Goal: Information Seeking & Learning: Find specific fact

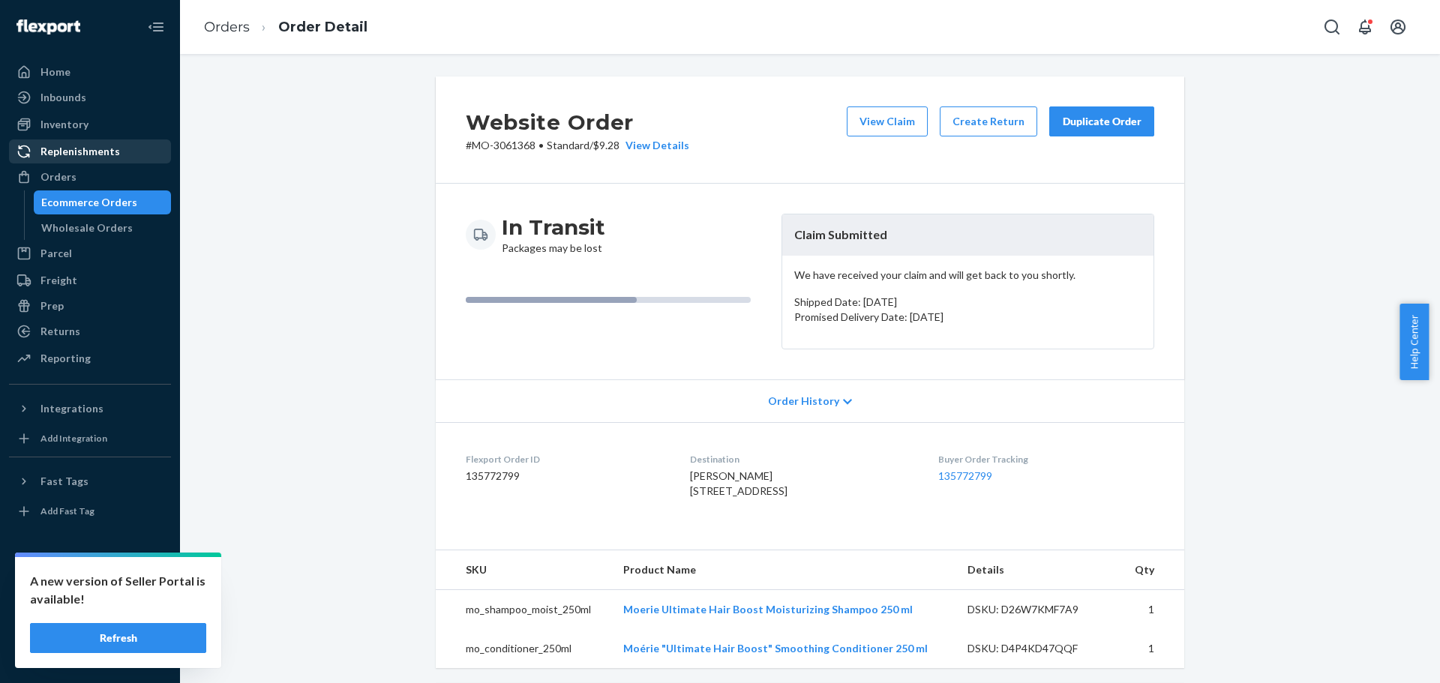
drag, startPoint x: 78, startPoint y: 175, endPoint x: 145, endPoint y: 147, distance: 73.0
click at [78, 175] on div "Orders" at bounding box center [89, 176] width 159 height 21
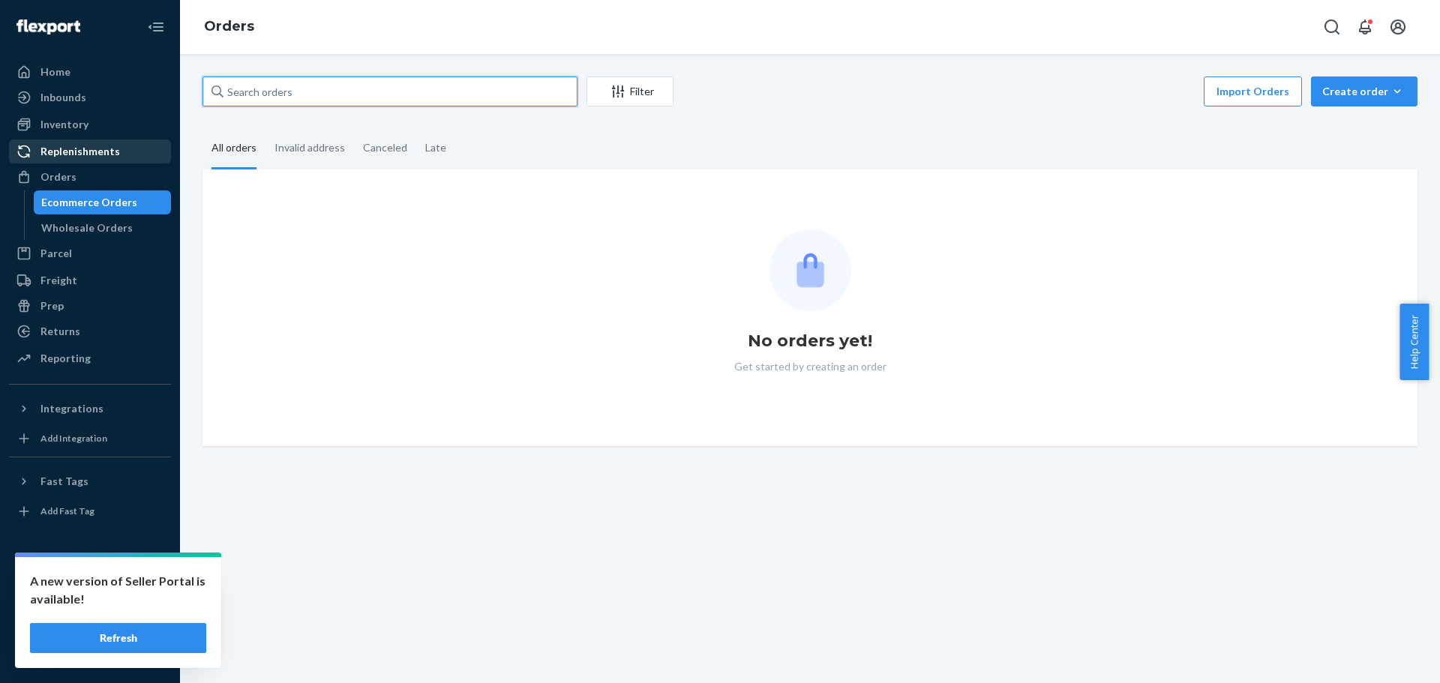
click at [248, 84] on input "text" at bounding box center [389, 91] width 375 height 30
paste input "3078957"
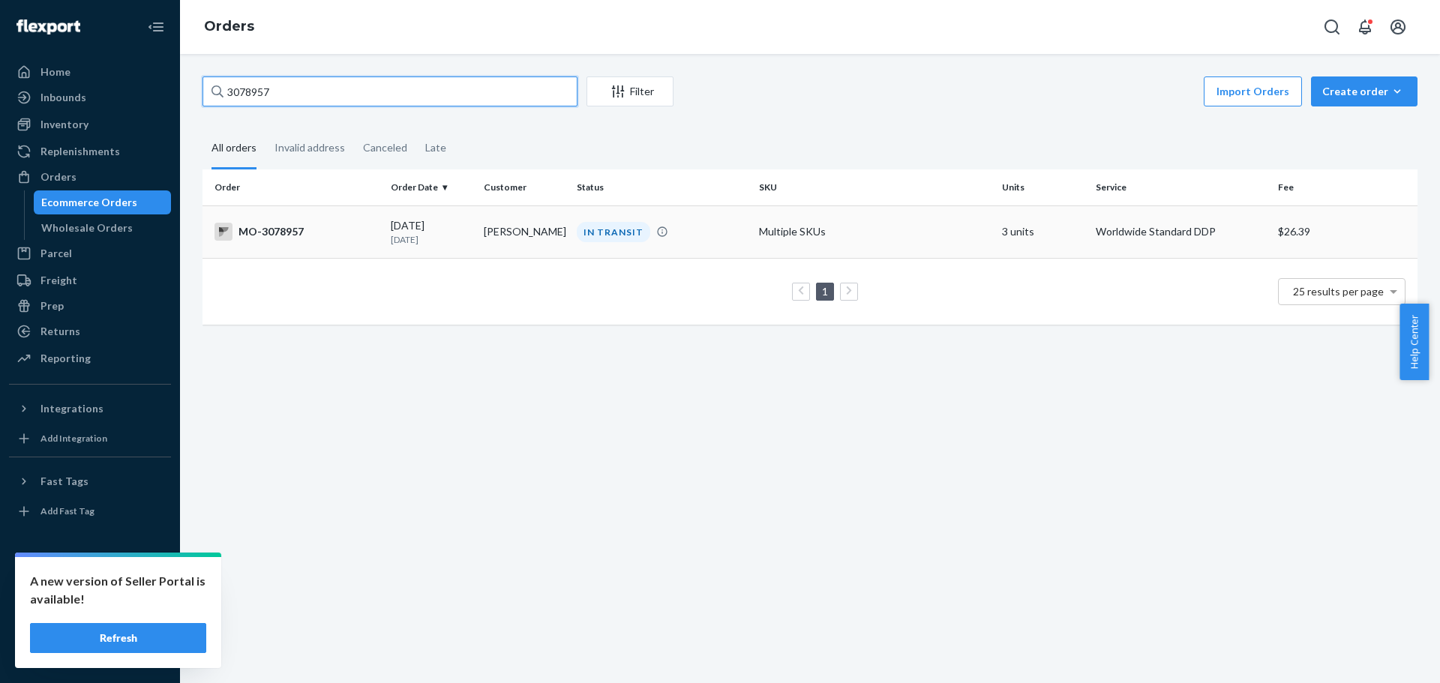
type input "3078957"
click at [300, 235] on div "MO-3078957" at bounding box center [296, 232] width 164 height 18
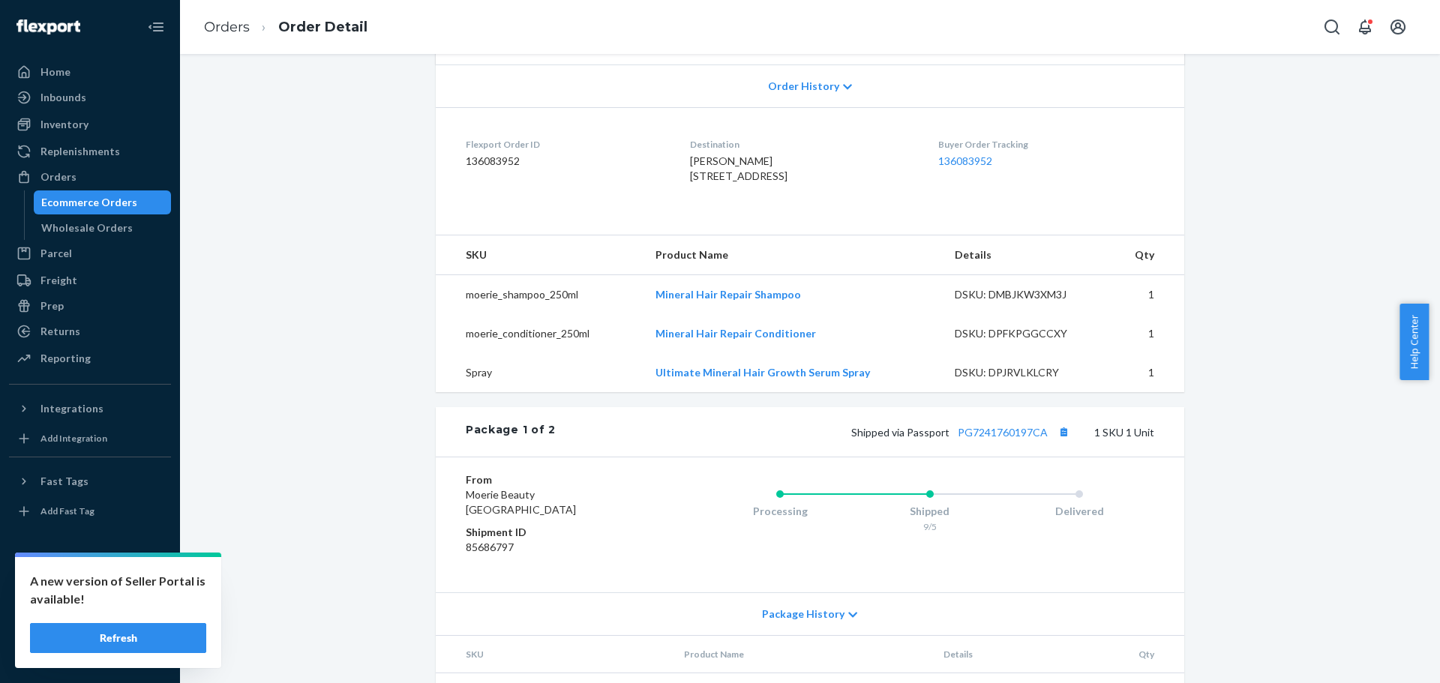
scroll to position [298, 0]
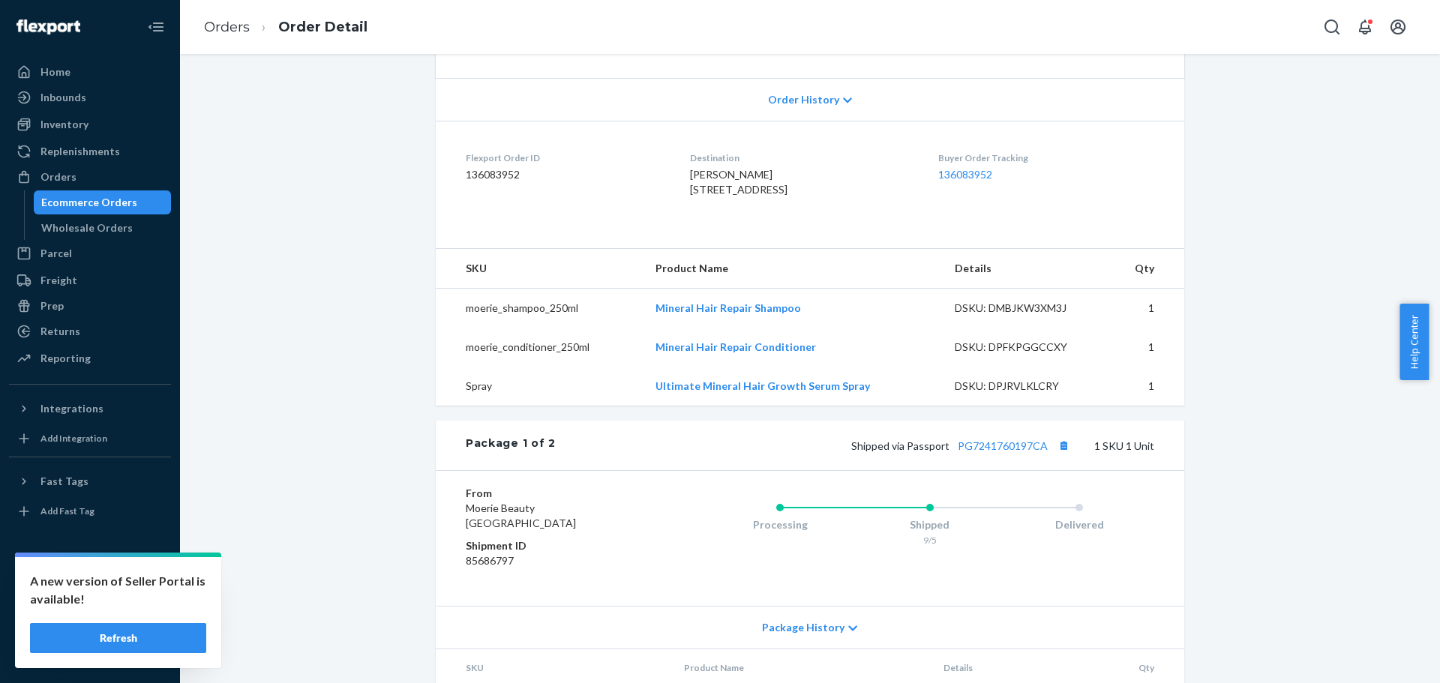
drag, startPoint x: 673, startPoint y: 190, endPoint x: 807, endPoint y: 203, distance: 134.1
click at [807, 197] on div "[PERSON_NAME] [STREET_ADDRESS]" at bounding box center [801, 182] width 223 height 30
copy span "[STREET_ADDRESS]"
click at [68, 173] on div "Orders" at bounding box center [58, 176] width 36 height 15
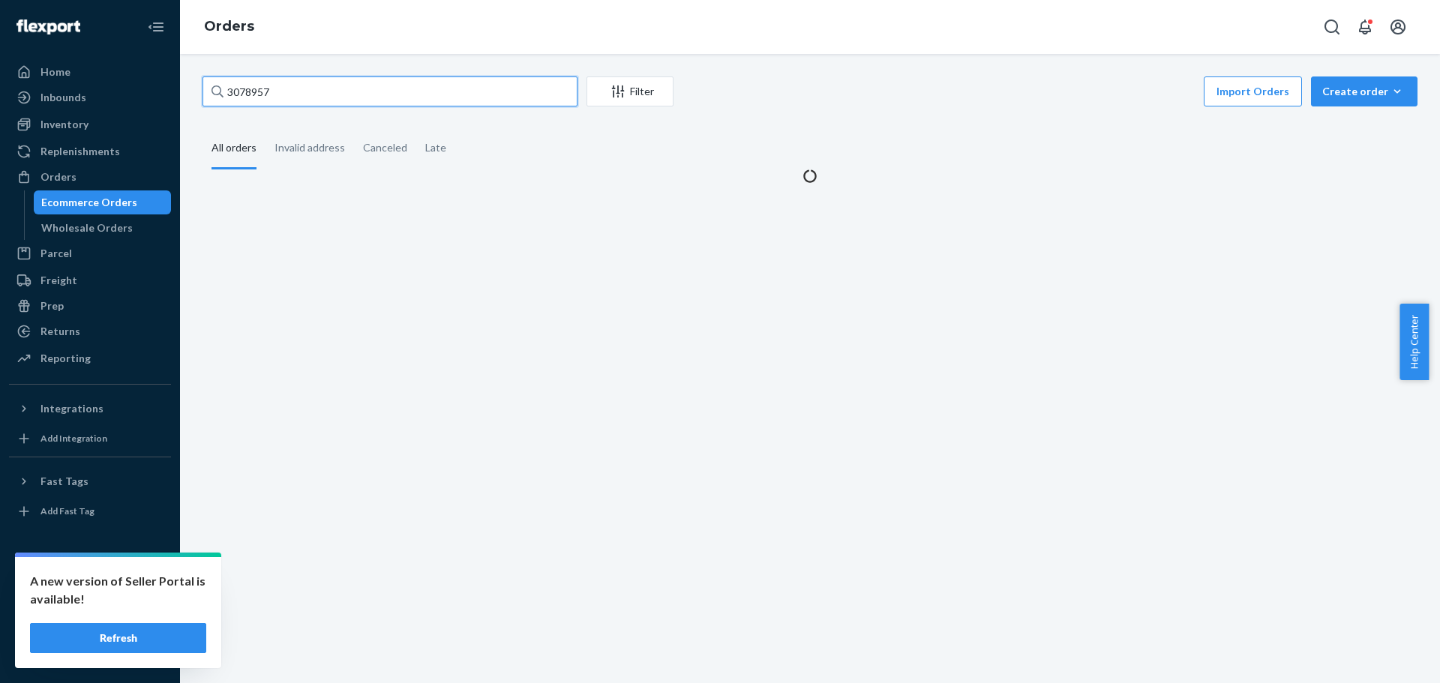
click at [257, 98] on input "3078957" at bounding box center [389, 91] width 375 height 30
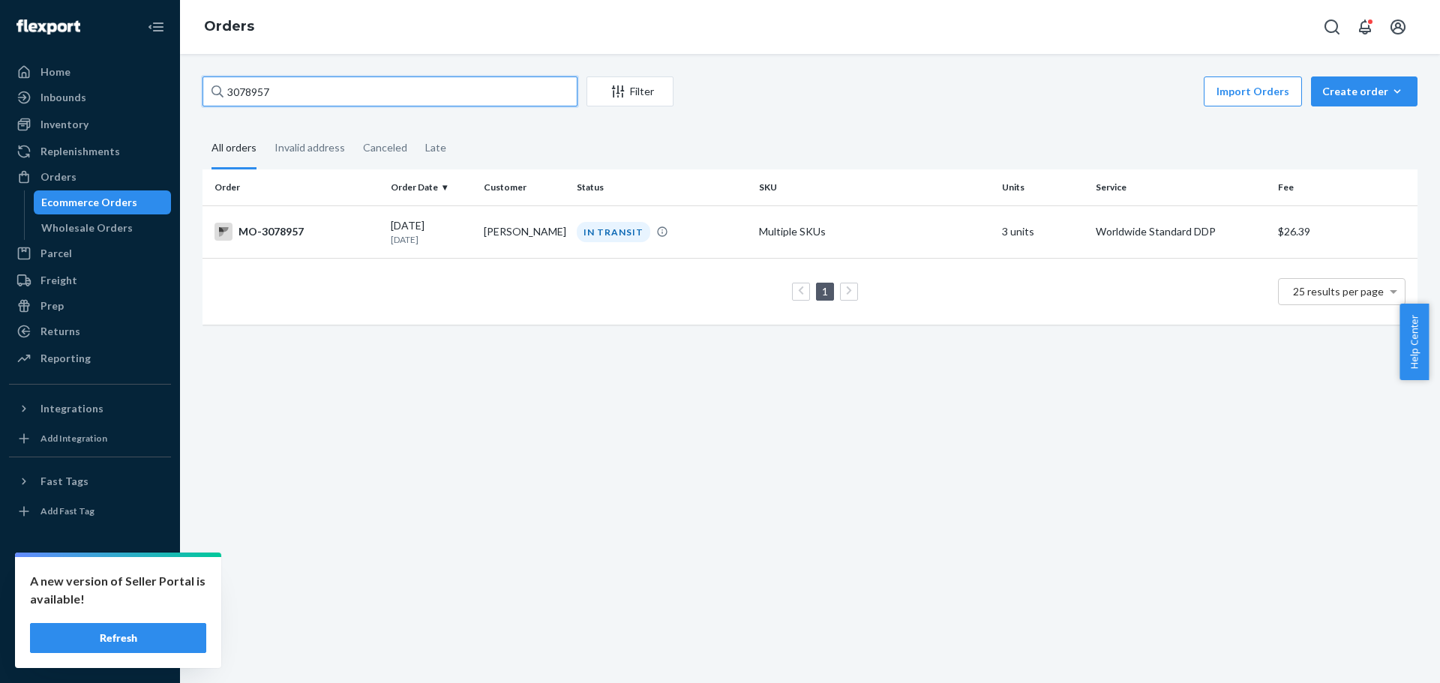
type input "k"
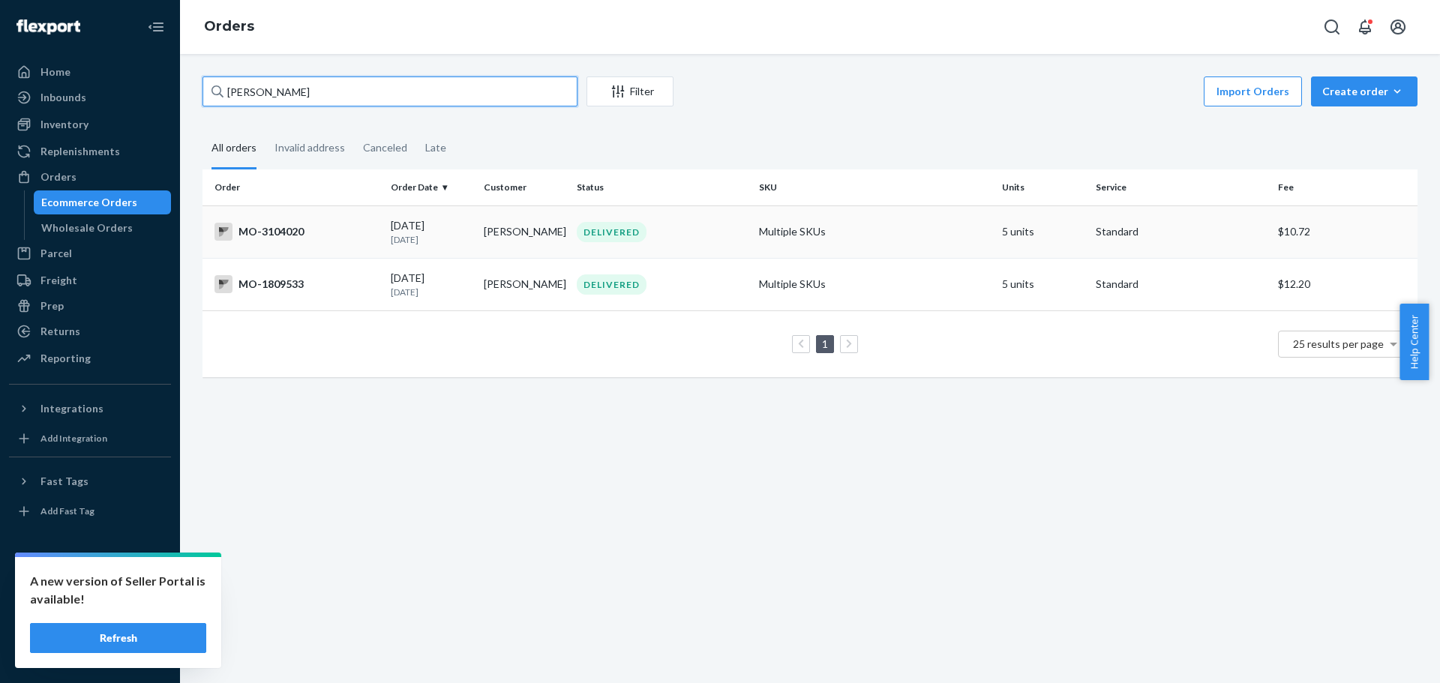
type input "[PERSON_NAME]"
click at [364, 235] on div "MO-3104020" at bounding box center [296, 232] width 164 height 18
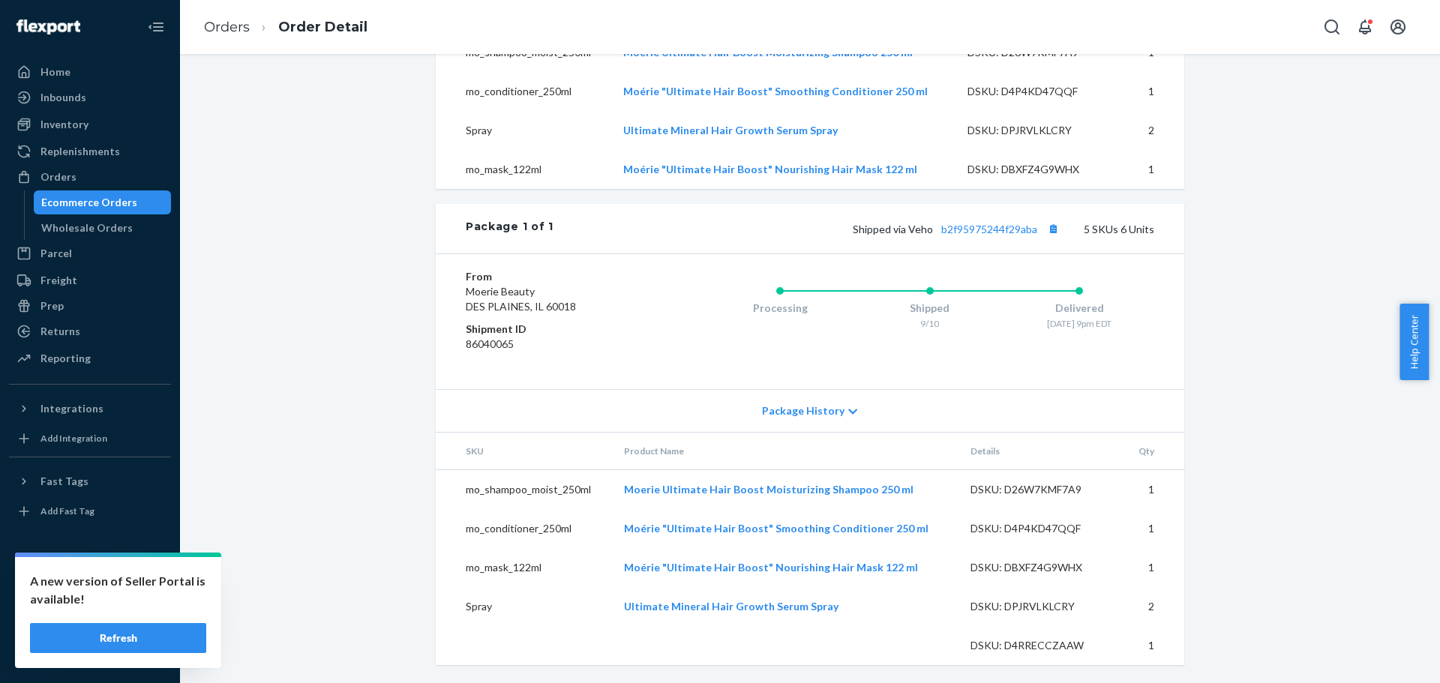
scroll to position [584, 0]
click at [951, 227] on link "b2f95975244f29aba" at bounding box center [989, 229] width 96 height 13
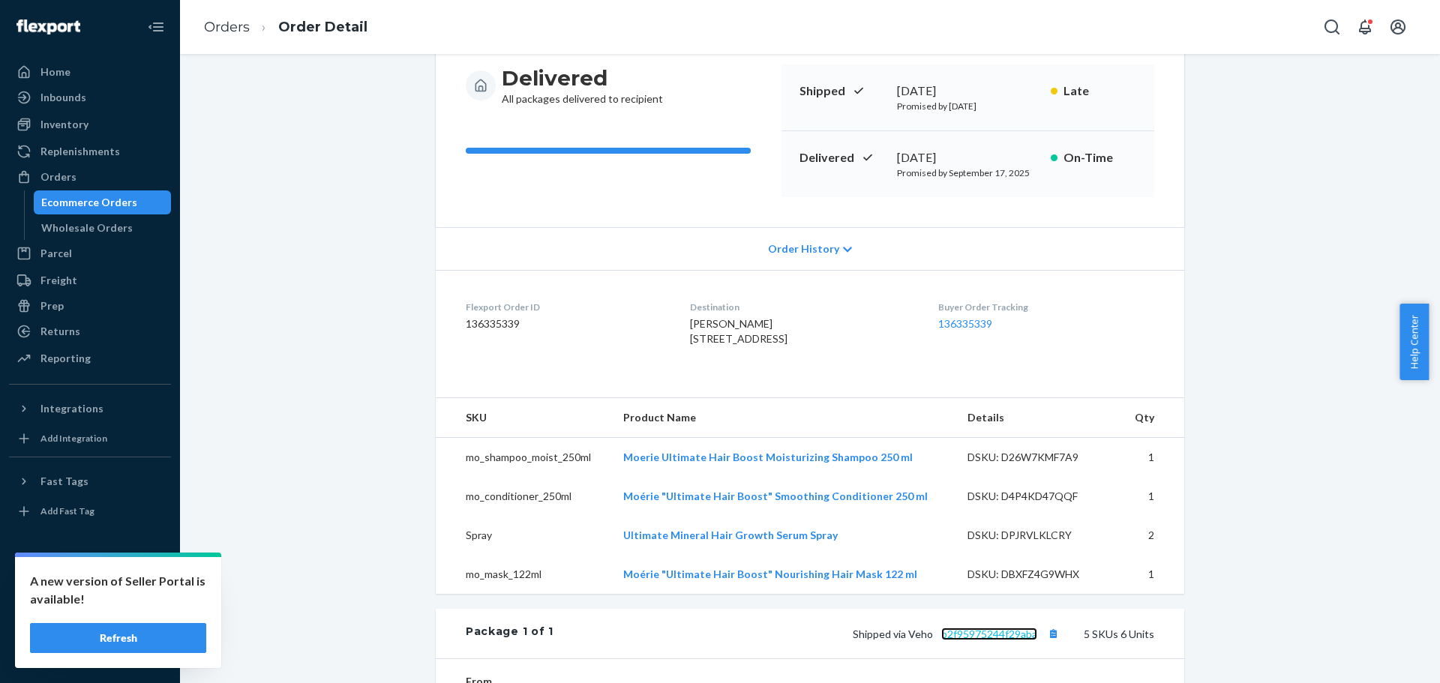
scroll to position [134, 0]
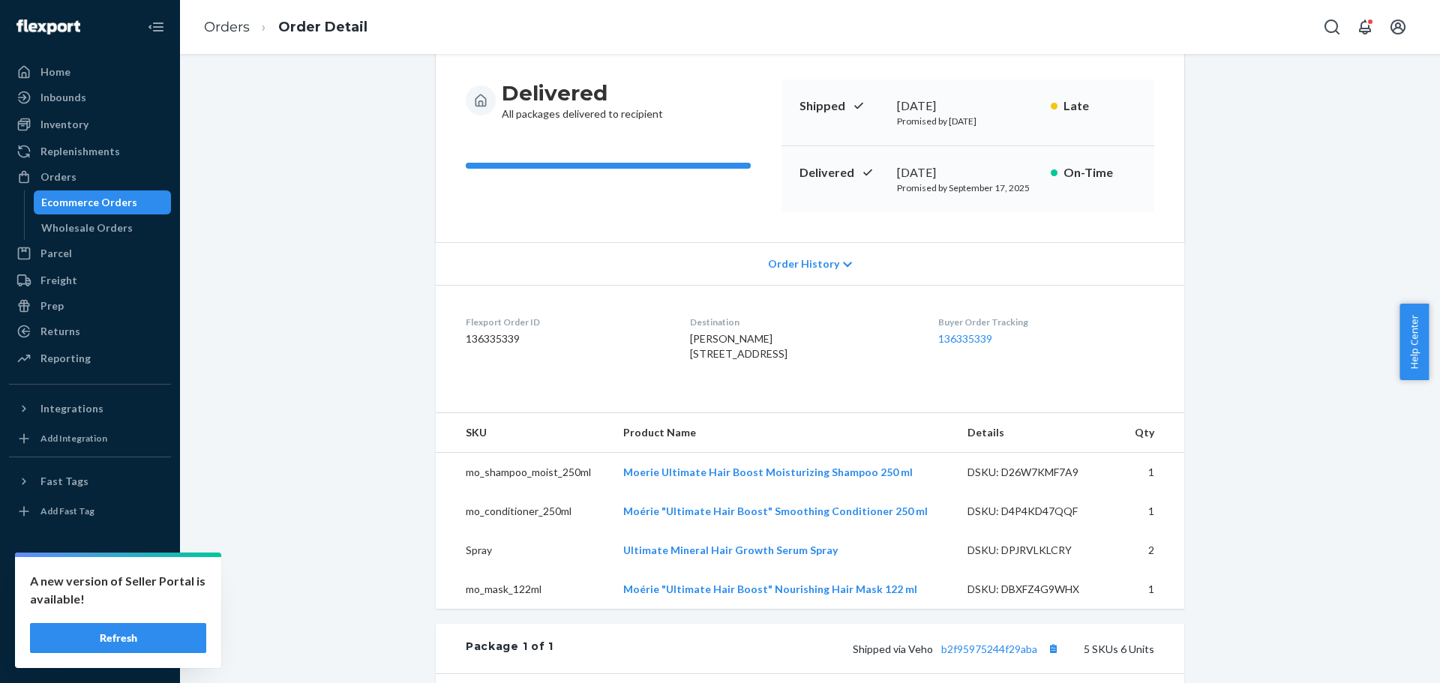
drag, startPoint x: 673, startPoint y: 355, endPoint x: 774, endPoint y: 364, distance: 100.9
click at [774, 360] on span "[PERSON_NAME] [STREET_ADDRESS]" at bounding box center [738, 346] width 97 height 28
copy span "[STREET_ADDRESS]"
